Goal: Transaction & Acquisition: Book appointment/travel/reservation

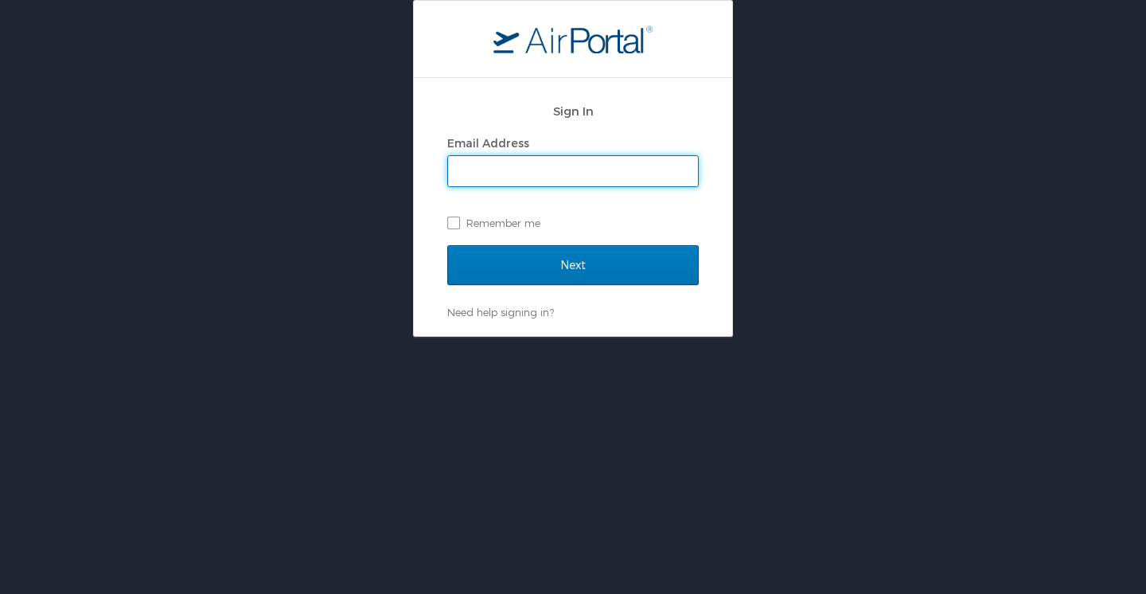
type input "melissa.colgate@usskiandsnowboard.org"
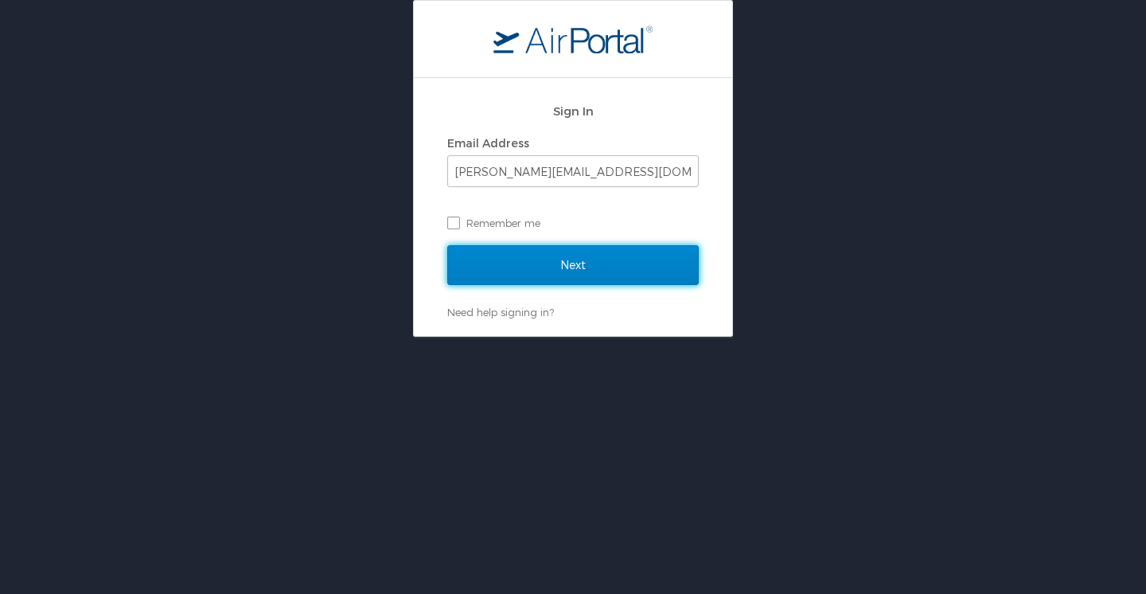
click at [583, 268] on input "Next" at bounding box center [573, 265] width 252 height 40
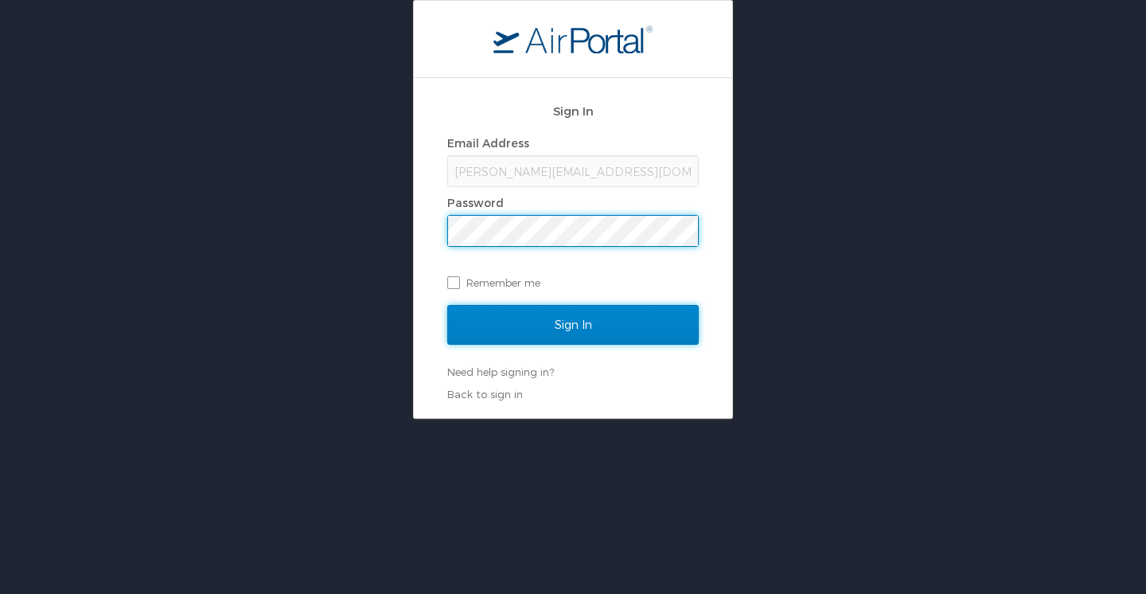
click at [566, 323] on input "Sign In" at bounding box center [573, 325] width 252 height 40
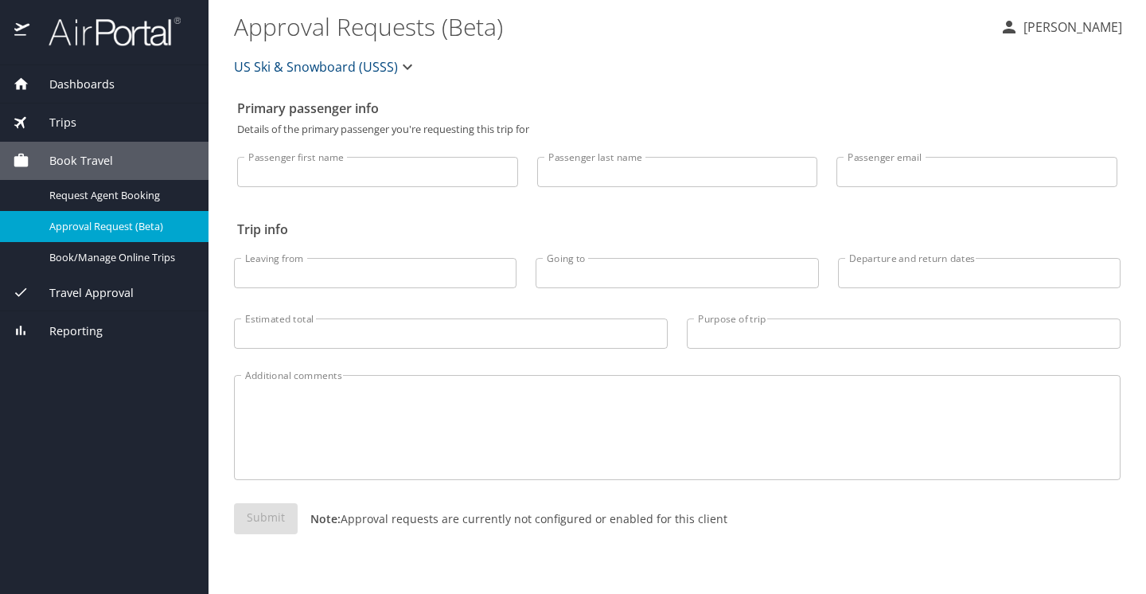
click at [108, 165] on span "Book Travel" at bounding box center [71, 161] width 84 height 18
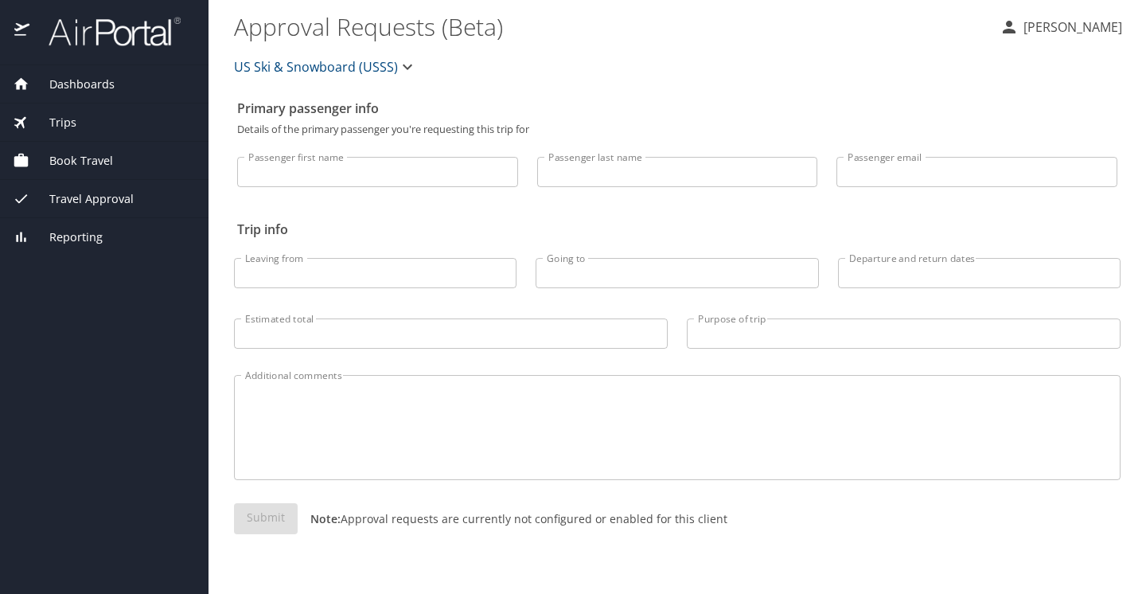
click at [108, 165] on span "Book Travel" at bounding box center [71, 161] width 84 height 18
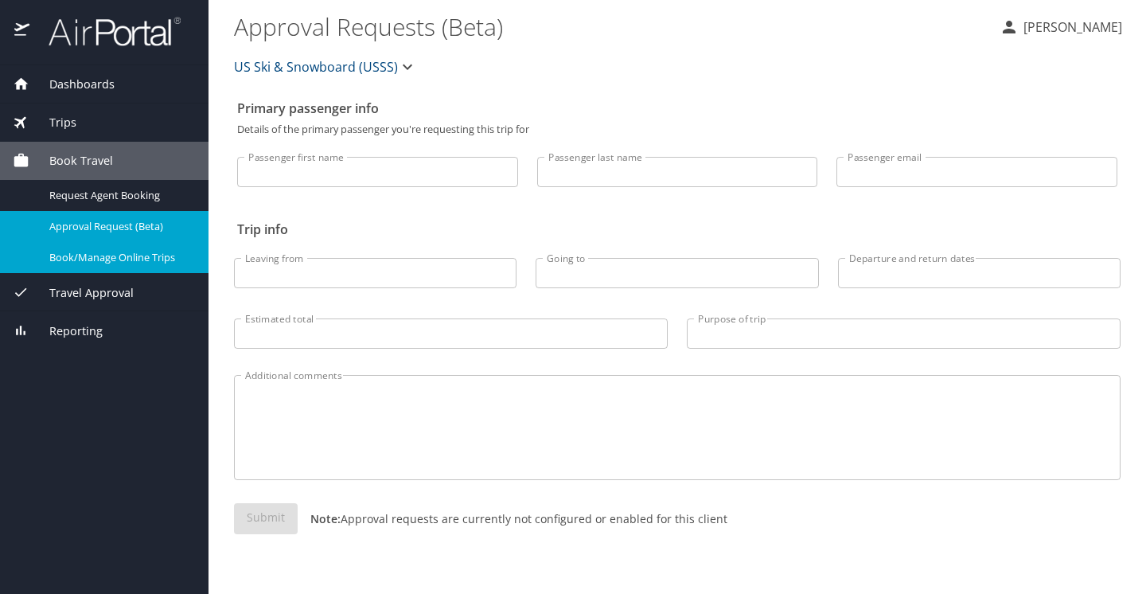
click at [101, 262] on span "Book/Manage Online Trips" at bounding box center [119, 257] width 140 height 15
click at [115, 254] on span "Book/Manage Online Trips" at bounding box center [119, 257] width 140 height 15
